Goal: Information Seeking & Learning: Learn about a topic

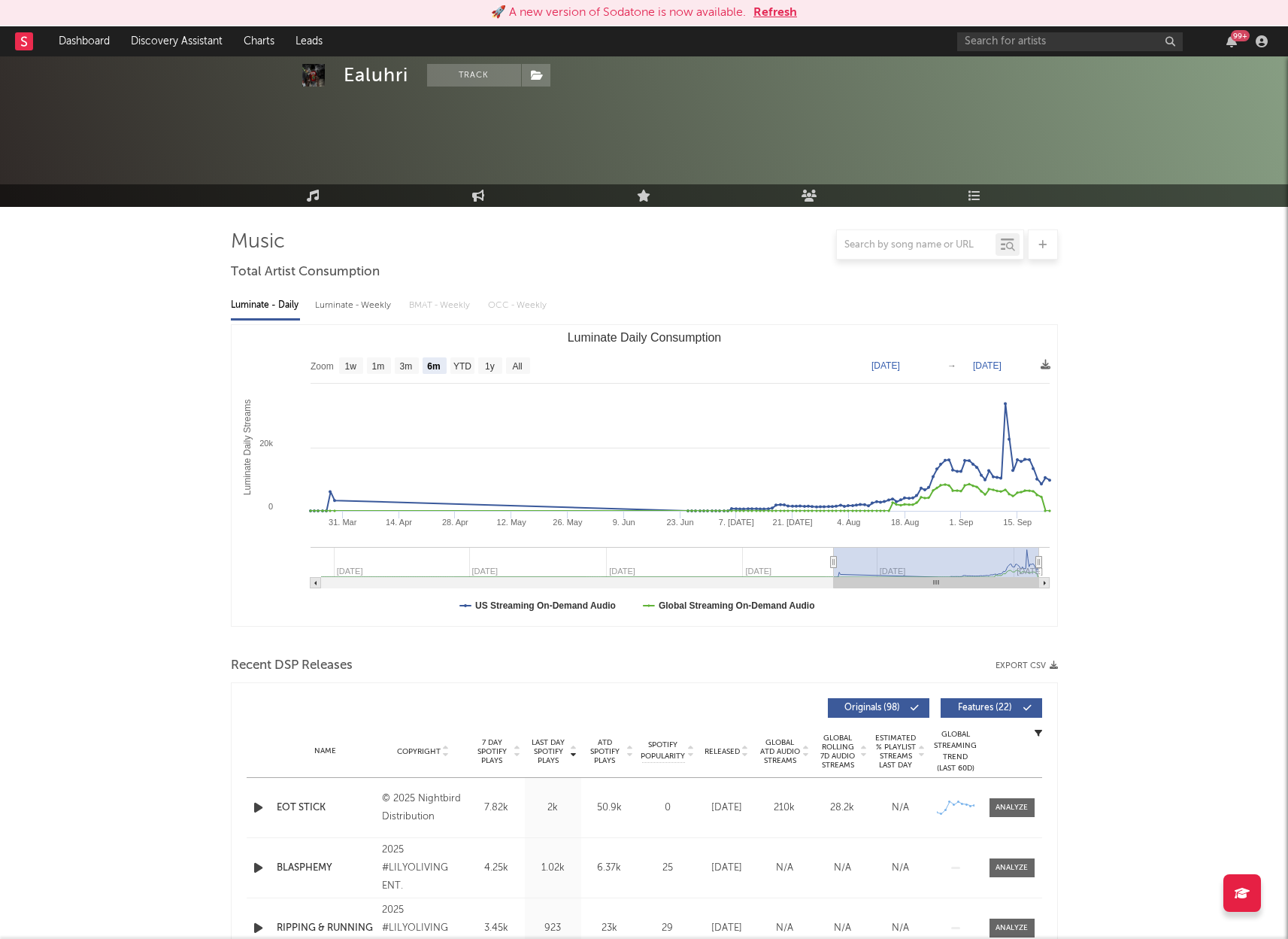
select select "6m"
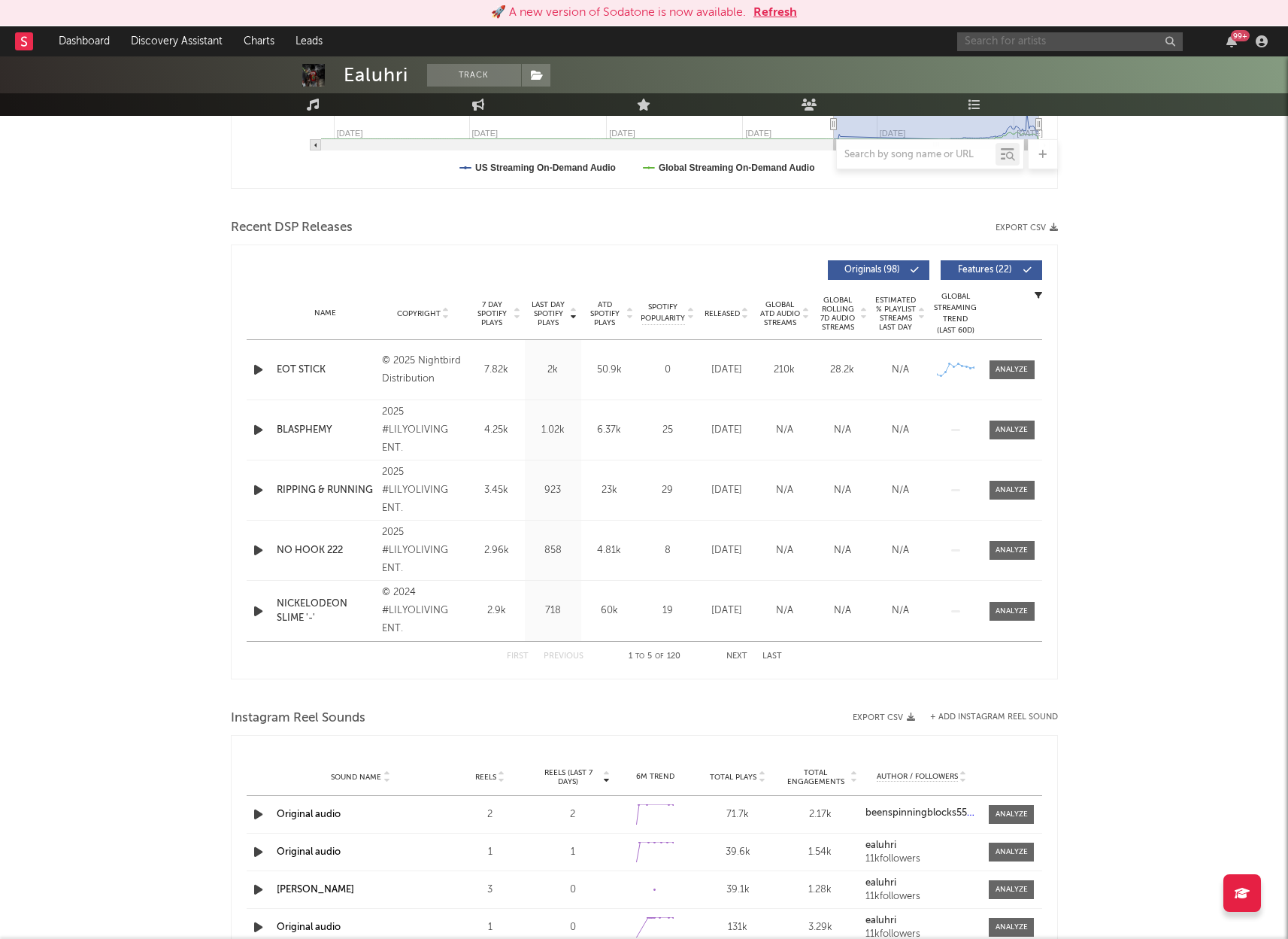
click at [1013, 37] on input "text" at bounding box center [1070, 42] width 226 height 19
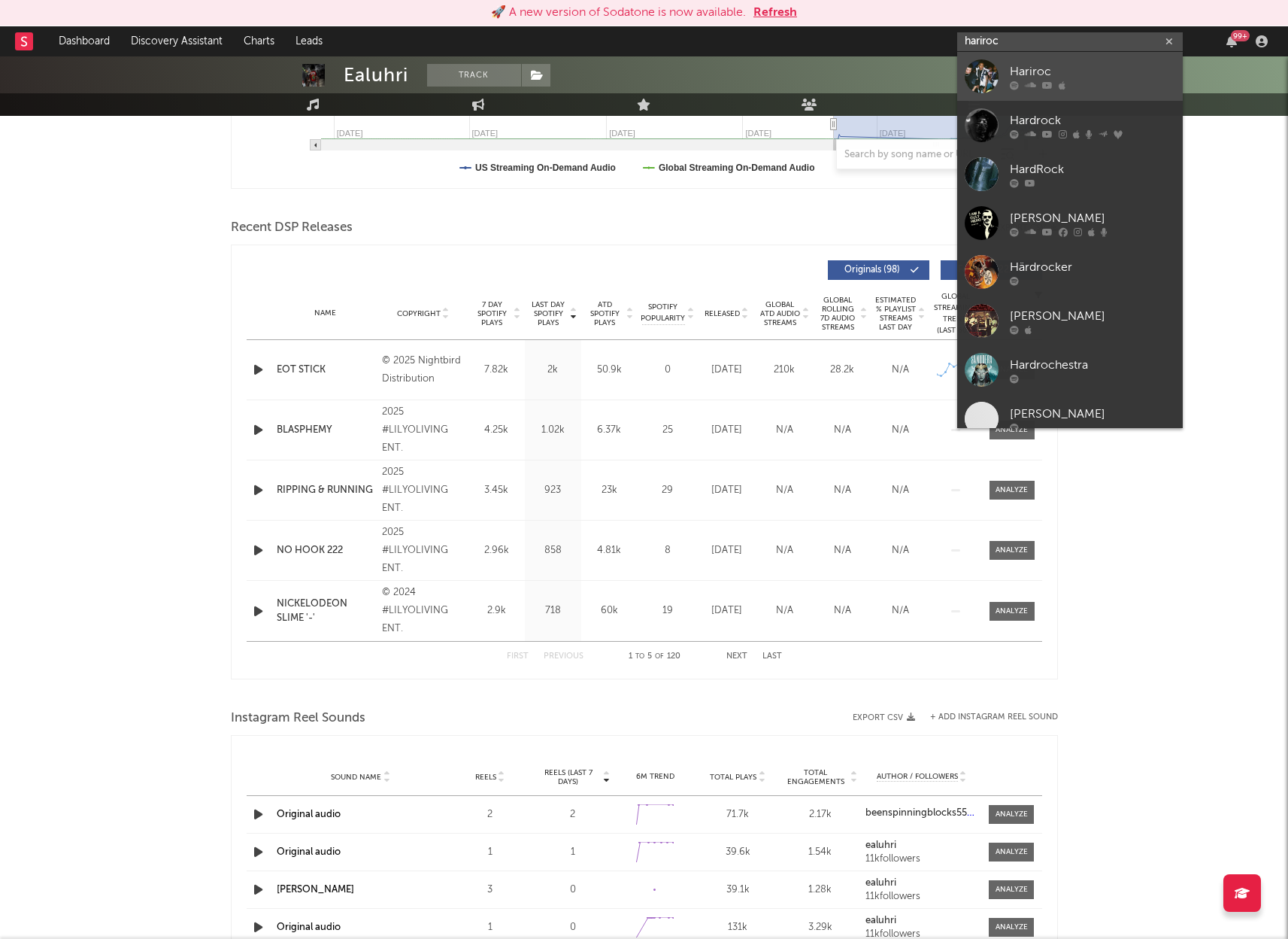
type input "hariroc"
click at [1112, 63] on div "Hariroc" at bounding box center [1093, 71] width 165 height 18
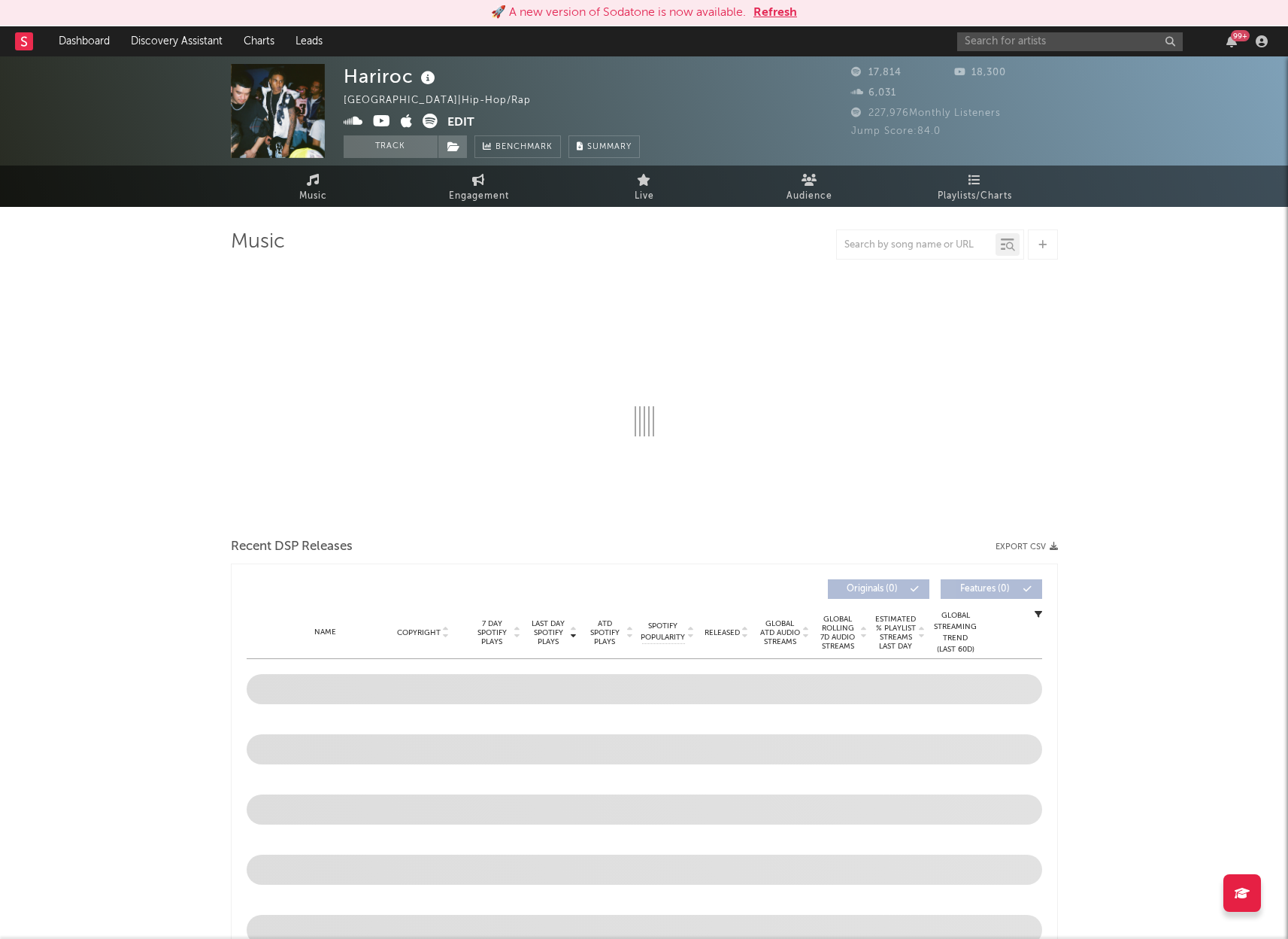
select select "6m"
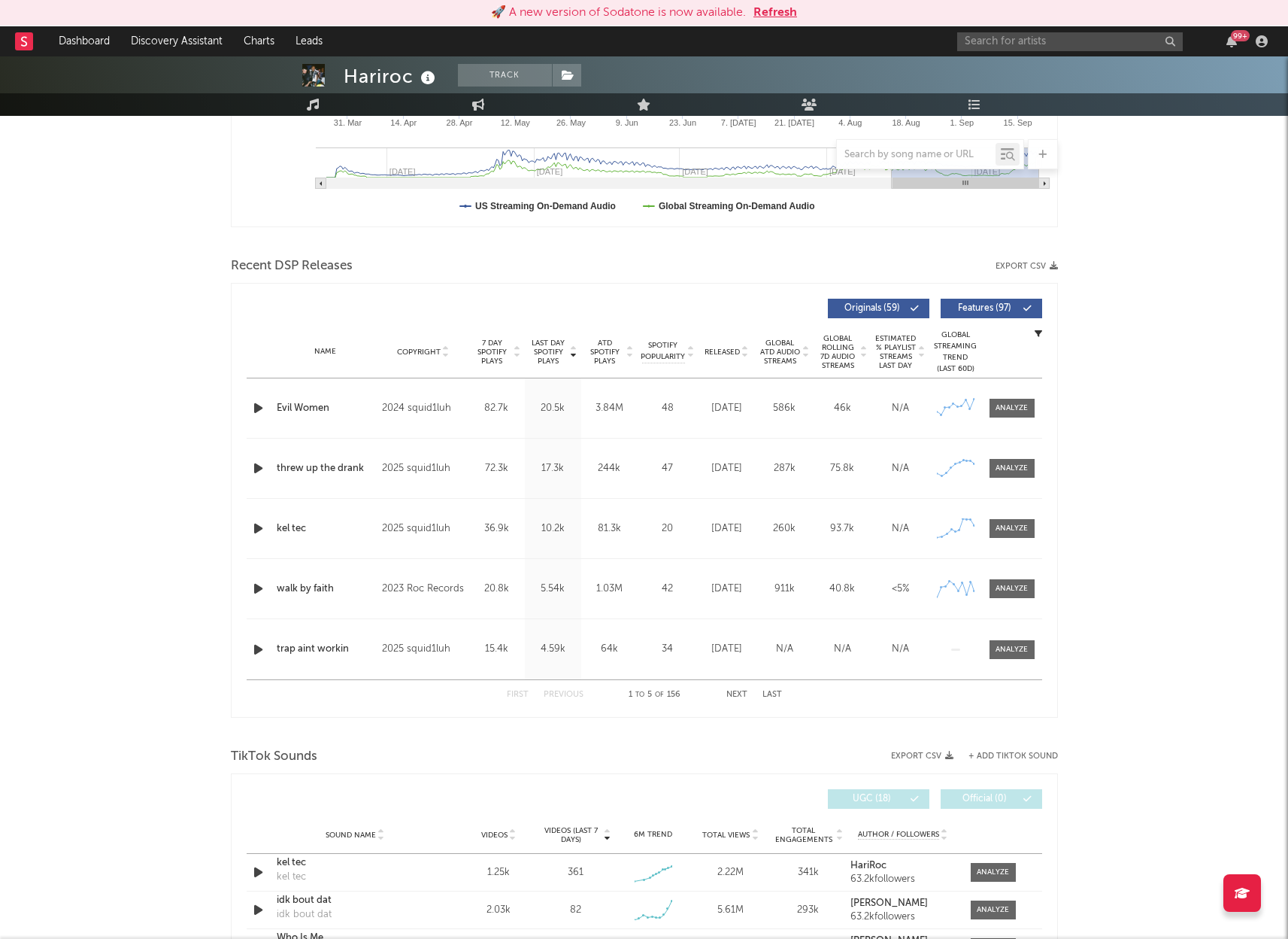
scroll to position [401, 0]
click at [1011, 40] on input "text" at bounding box center [1070, 42] width 226 height 19
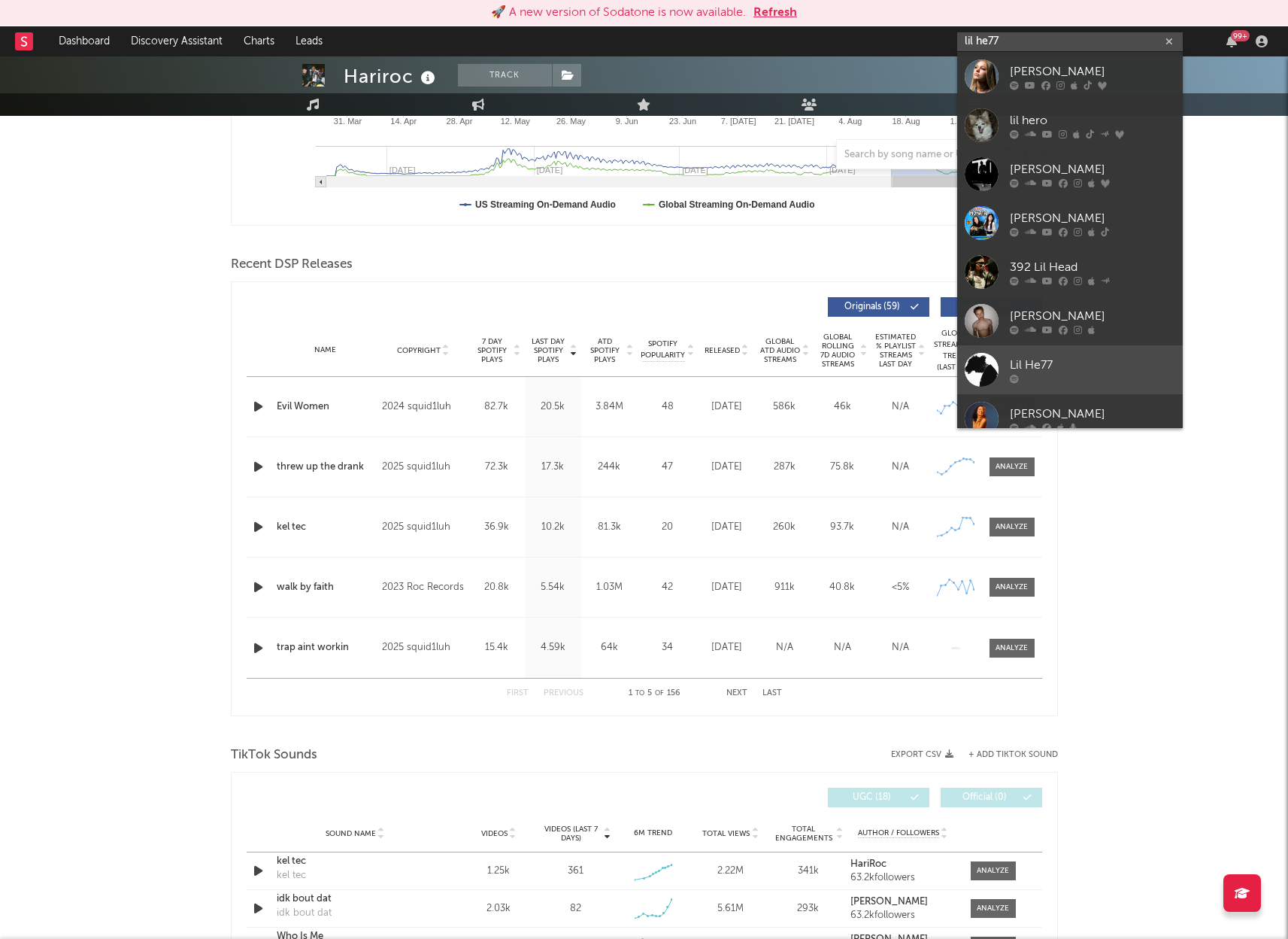
type input "lil he77"
click at [1091, 357] on div "Lil He77" at bounding box center [1093, 364] width 165 height 18
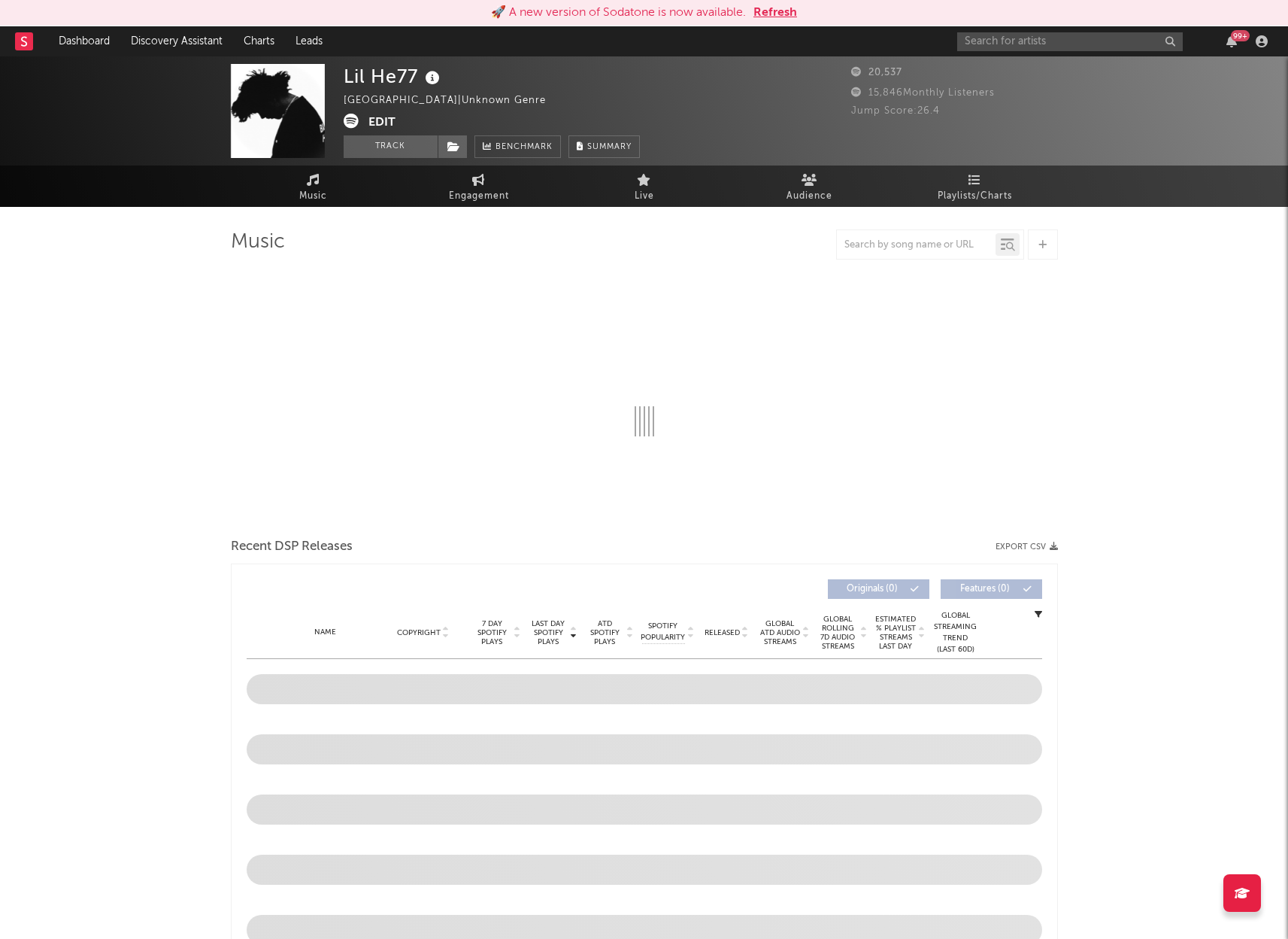
select select "6m"
